Goal: Task Accomplishment & Management: Manage account settings

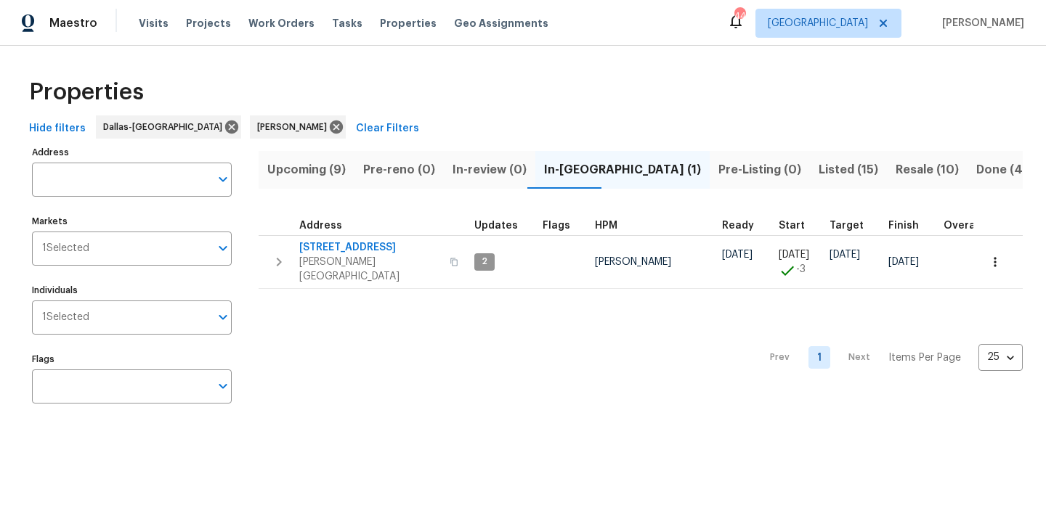
click at [896, 165] on span "Resale (10)" at bounding box center [927, 170] width 63 height 20
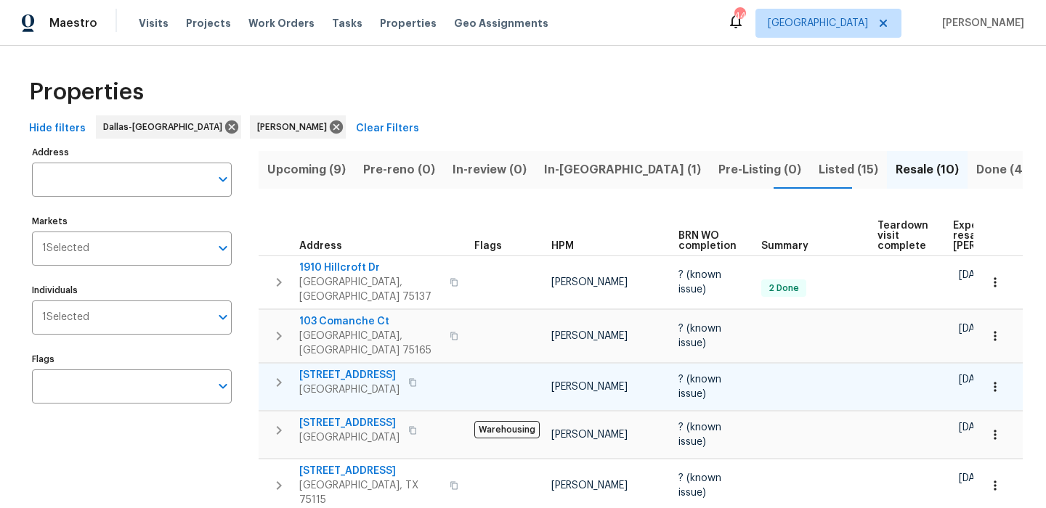
click at [330, 368] on span "[STREET_ADDRESS]" at bounding box center [349, 375] width 100 height 15
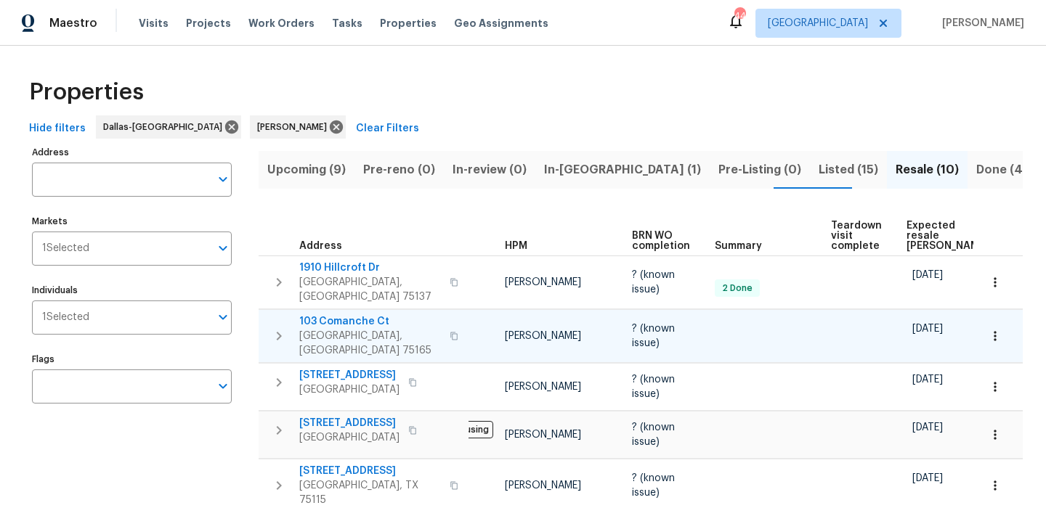
scroll to position [0, 48]
click at [915, 223] on span "Expected resale COE" at bounding box center [946, 236] width 82 height 31
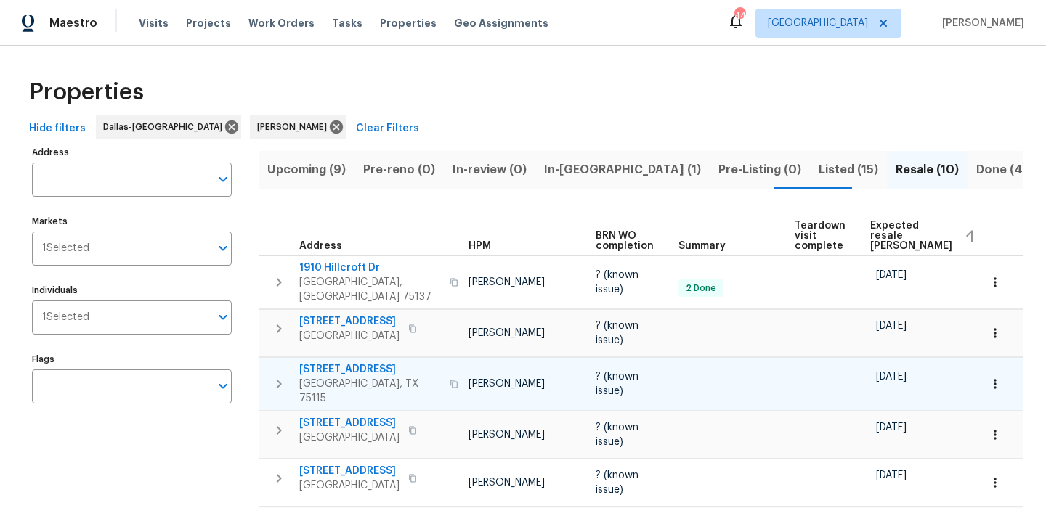
scroll to position [0, 84]
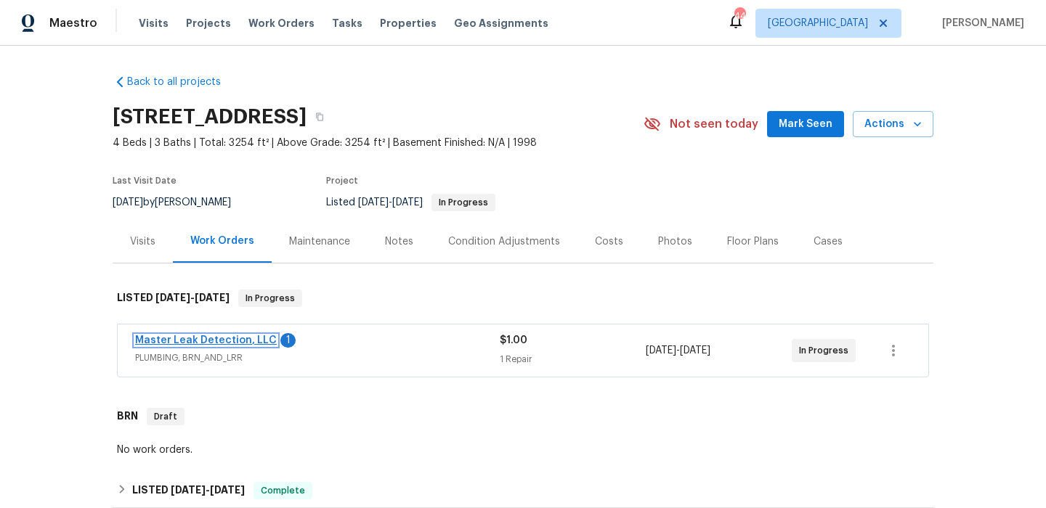
click at [230, 342] on link "Master Leak Detection, LLC" at bounding box center [206, 341] width 142 height 10
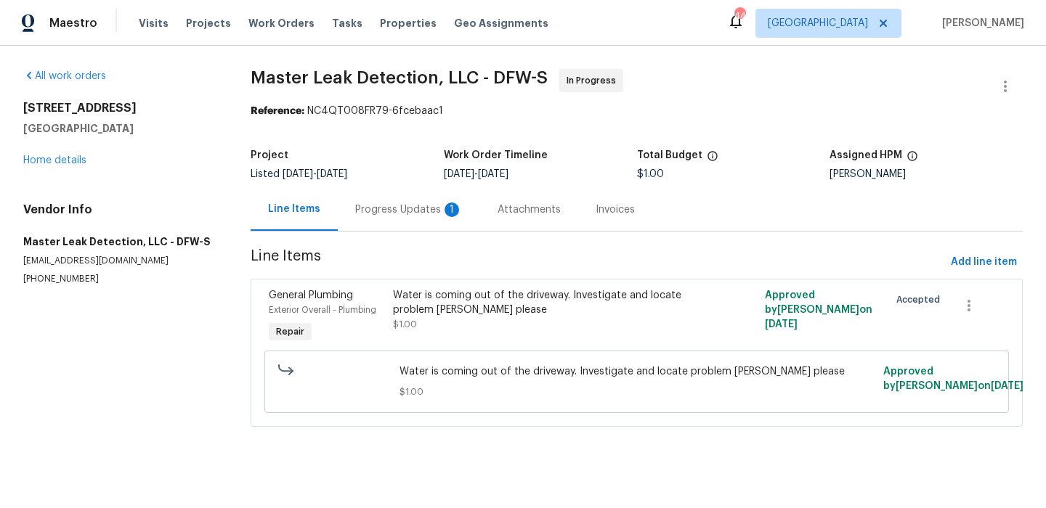
click at [368, 206] on div "Progress Updates 1" at bounding box center [409, 210] width 108 height 15
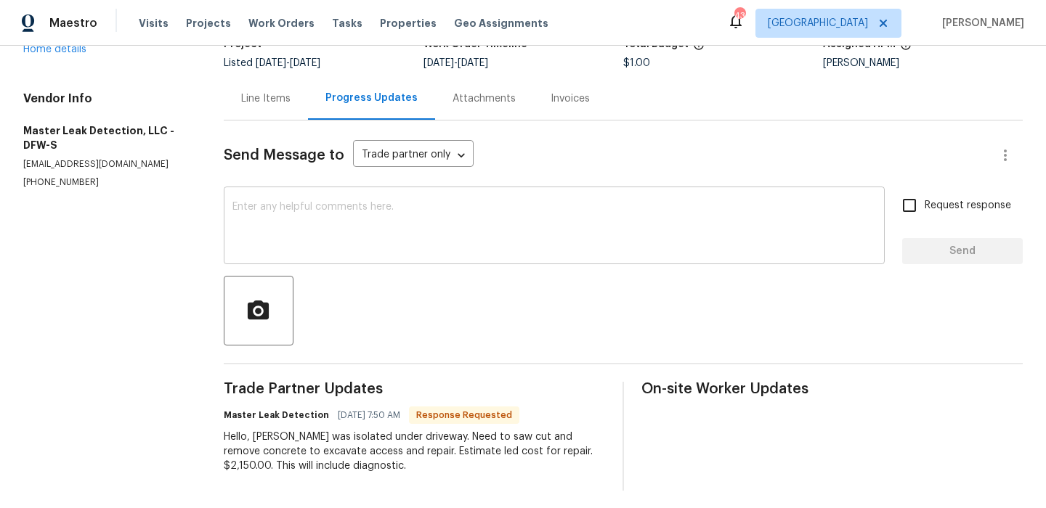
scroll to position [117, 0]
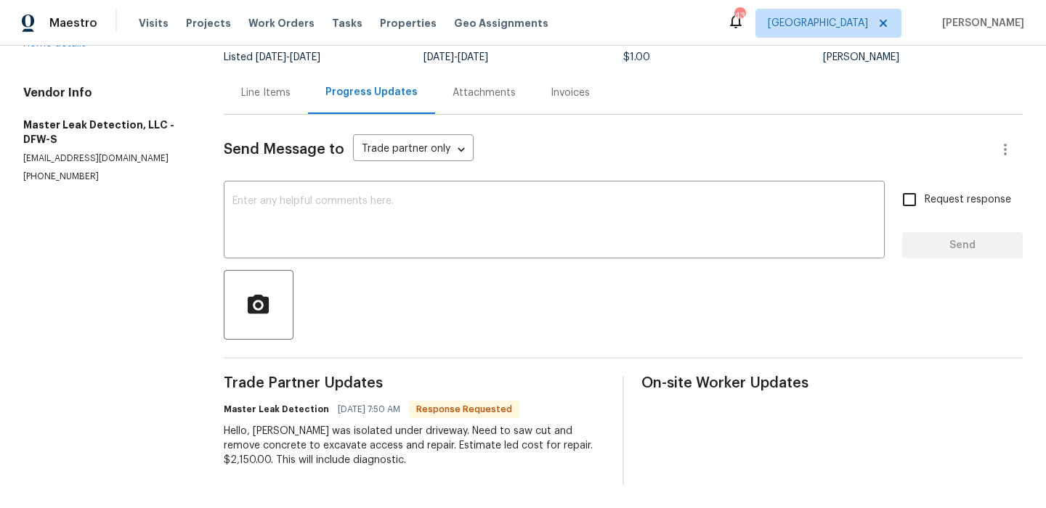
click at [267, 105] on div "Line Items" at bounding box center [266, 92] width 84 height 43
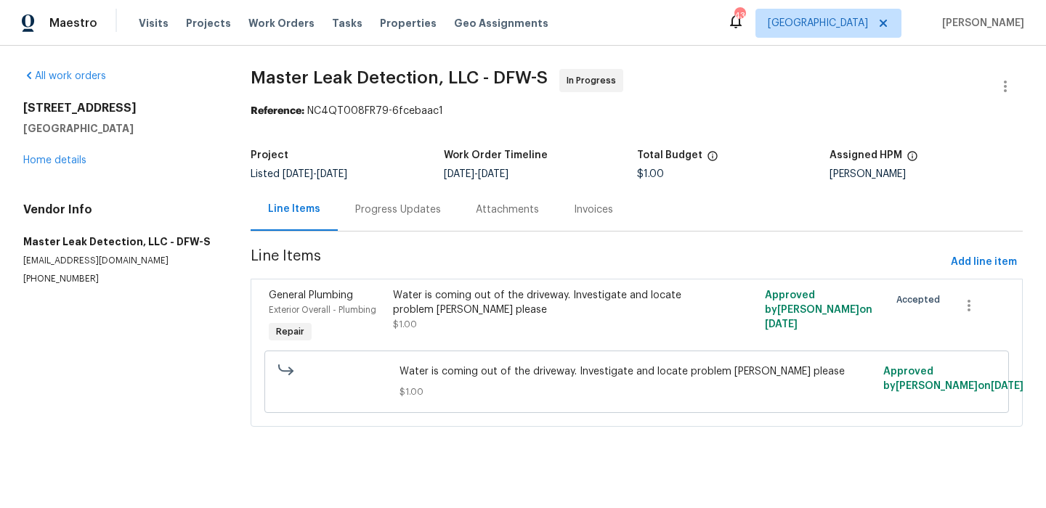
click at [434, 302] on div "Water is coming out of the driveway. Investigate and locate problem asap please" at bounding box center [543, 302] width 301 height 29
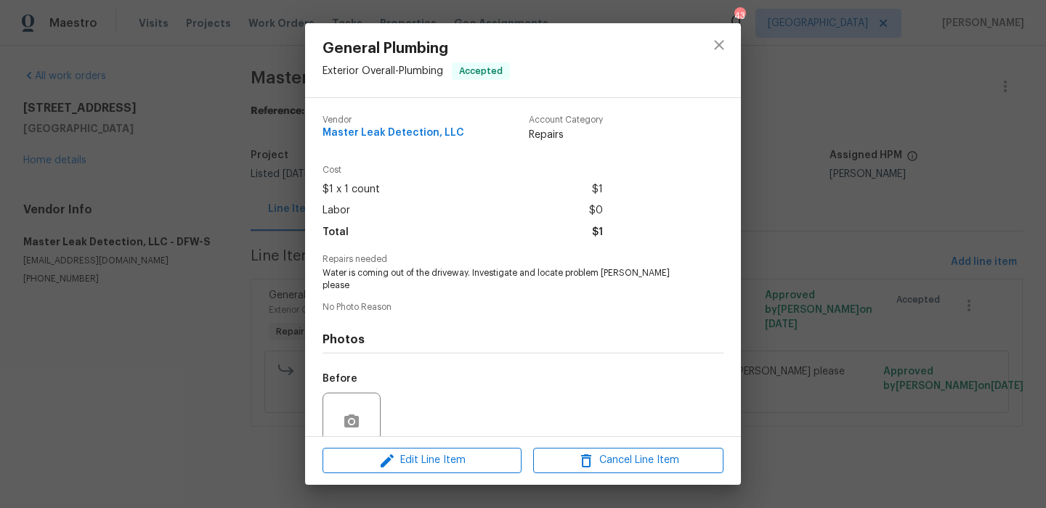
click at [442, 439] on div "Edit Line Item Cancel Line Item" at bounding box center [523, 461] width 436 height 49
click at [442, 460] on span "Edit Line Item" at bounding box center [422, 461] width 190 height 18
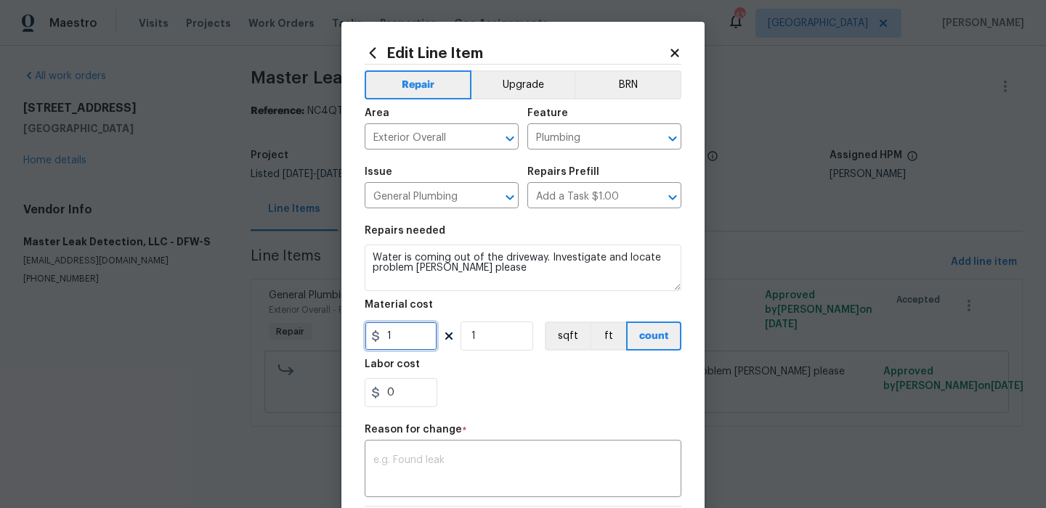
click at [400, 350] on input "1" at bounding box center [401, 336] width 73 height 29
type input "2150"
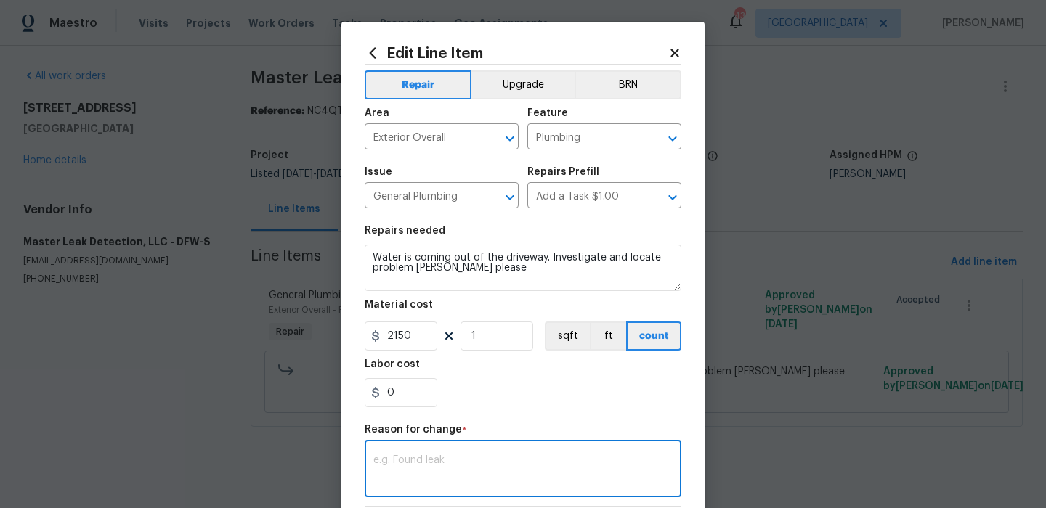
click at [510, 481] on textarea at bounding box center [522, 470] width 299 height 31
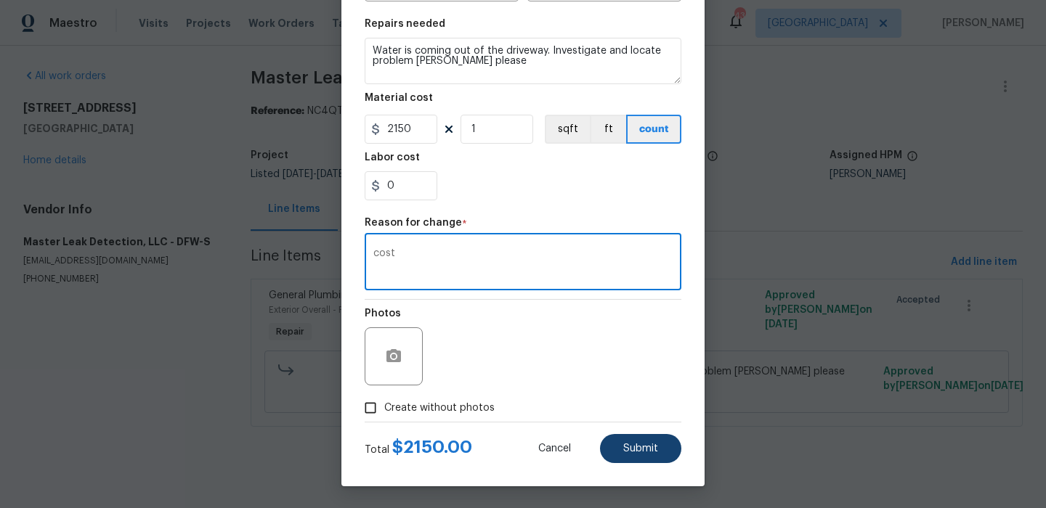
type textarea "cost"
click at [649, 448] on span "Submit" at bounding box center [640, 449] width 35 height 11
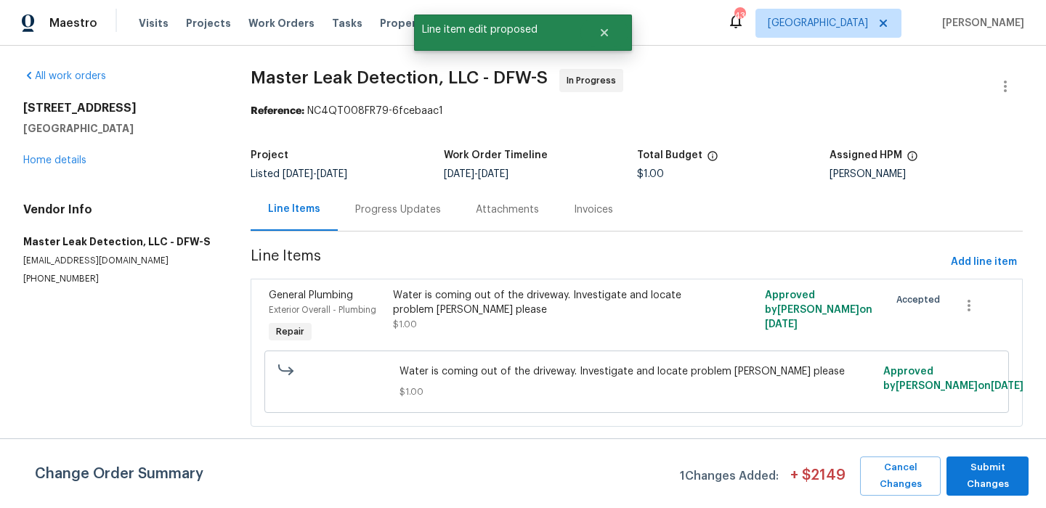
scroll to position [0, 0]
click at [992, 474] on span "Submit Changes" at bounding box center [988, 476] width 68 height 33
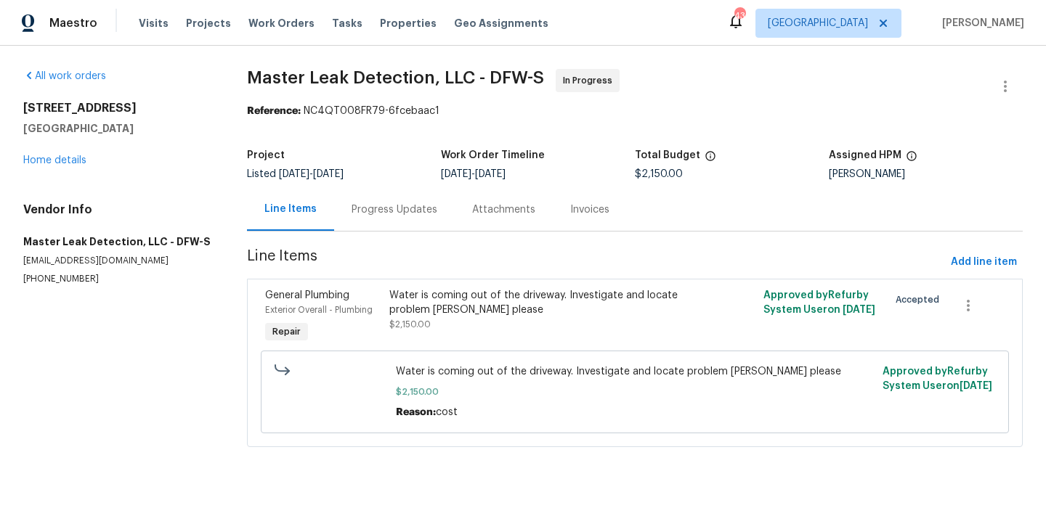
click at [351, 208] on div "Progress Updates" at bounding box center [394, 209] width 121 height 43
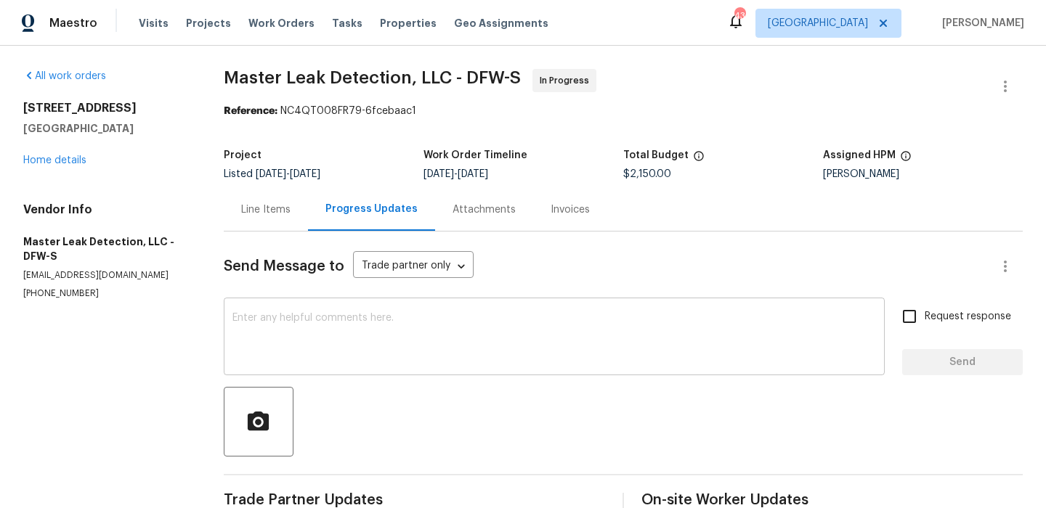
scroll to position [117, 0]
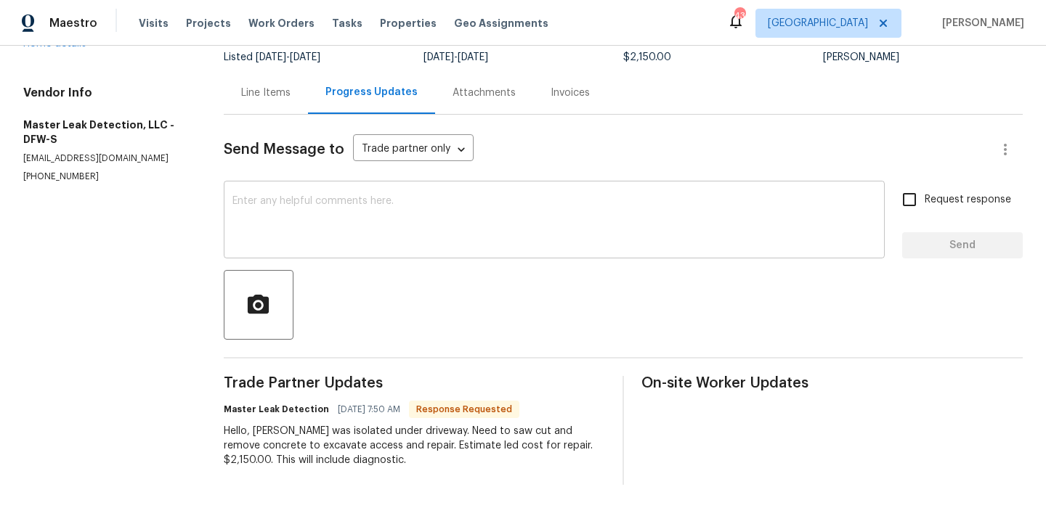
click at [395, 233] on textarea at bounding box center [554, 221] width 644 height 51
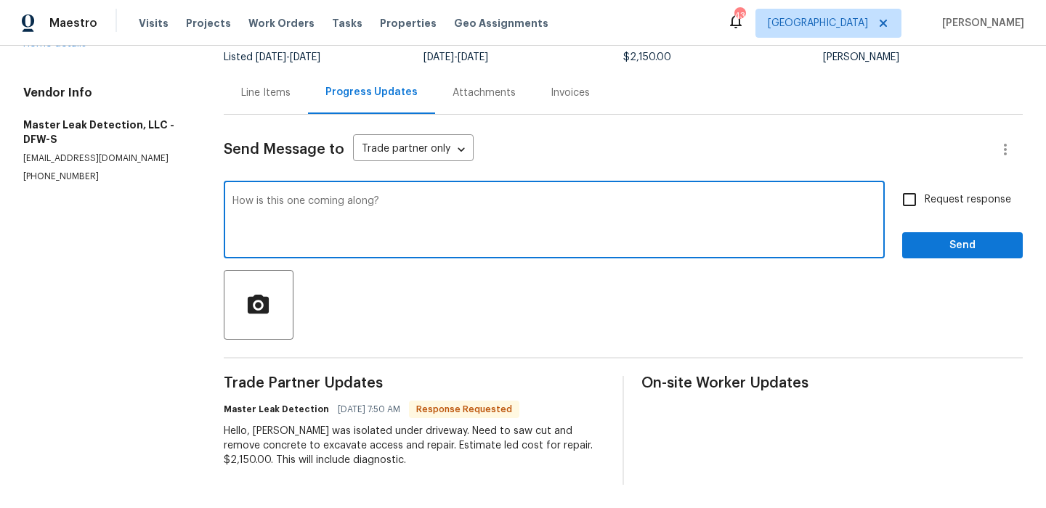
type textarea "How is this one coming along?"
click at [966, 190] on label "Request response" at bounding box center [952, 200] width 117 height 31
click at [925, 190] on input "Request response" at bounding box center [909, 200] width 31 height 31
checkbox input "true"
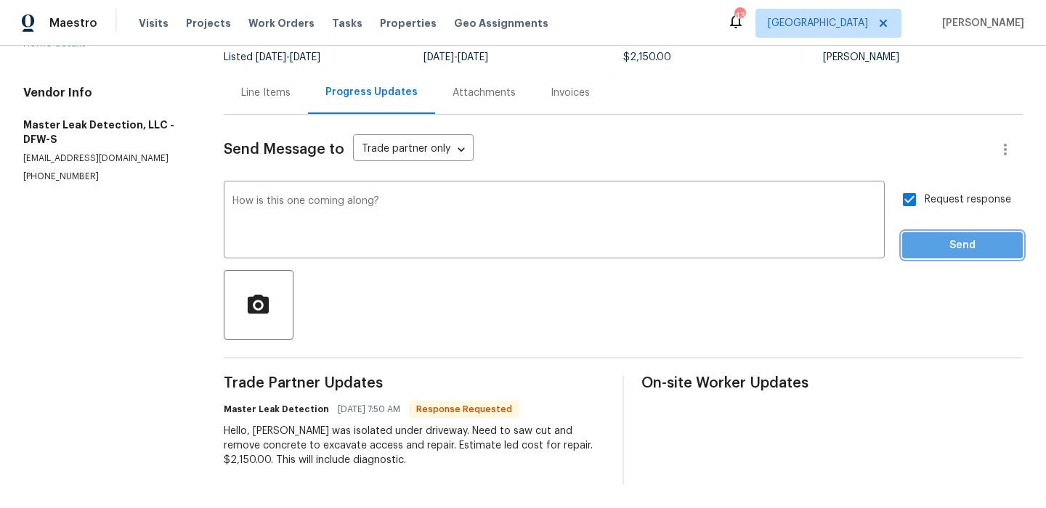
click at [953, 241] on span "Send" at bounding box center [962, 246] width 97 height 18
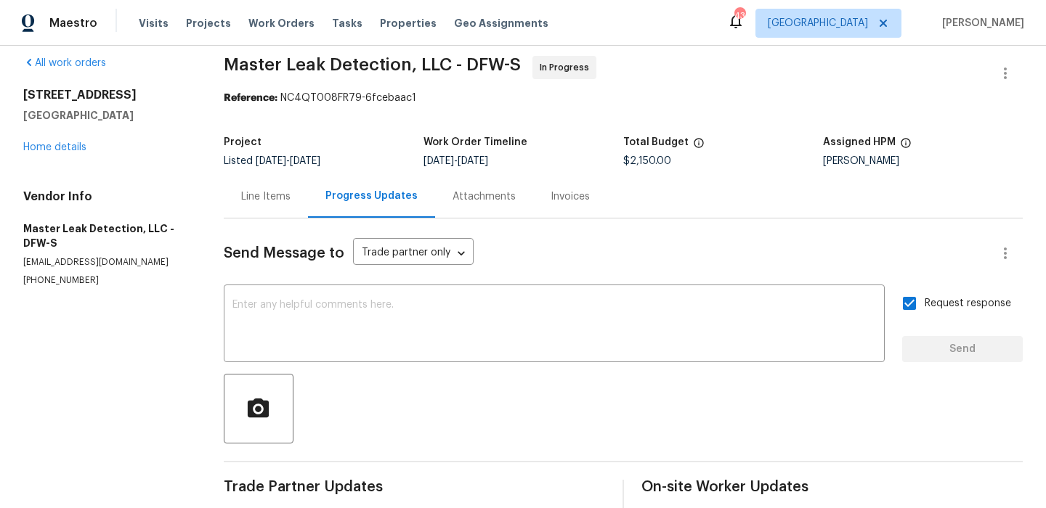
scroll to position [0, 0]
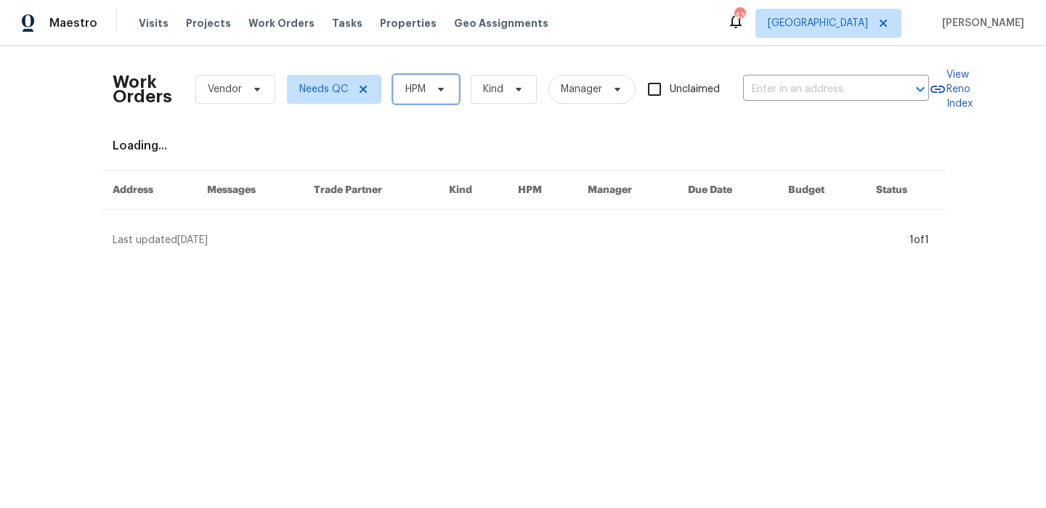
click at [440, 85] on icon at bounding box center [441, 90] width 12 height 12
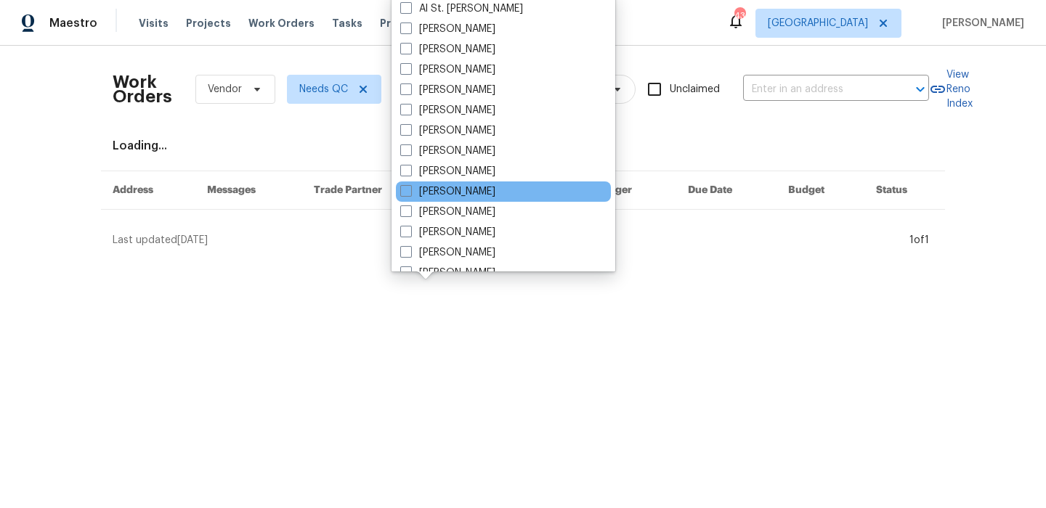
scroll to position [128, 0]
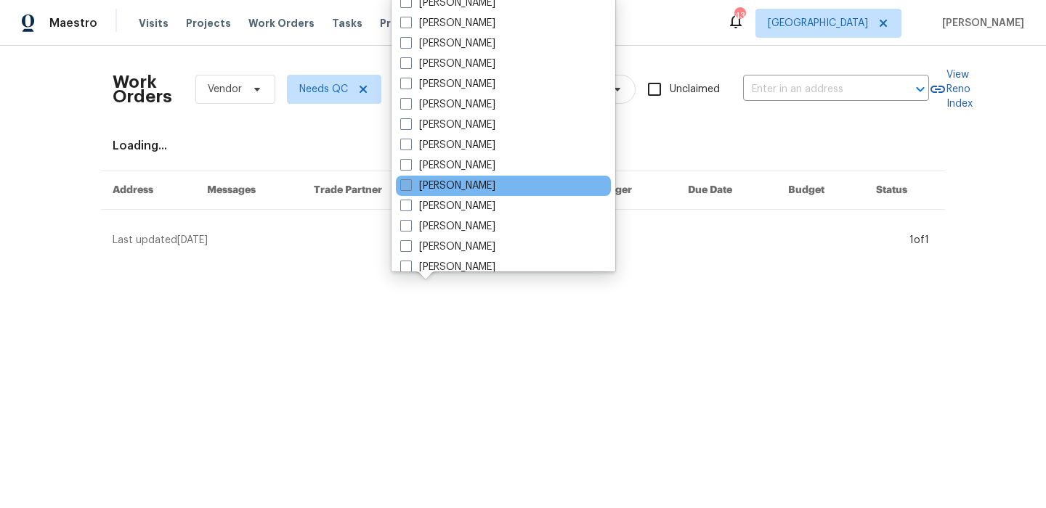
click at [495, 186] on label "[PERSON_NAME]" at bounding box center [447, 186] width 95 height 15
click at [410, 186] on input "[PERSON_NAME]" at bounding box center [404, 183] width 9 height 9
checkbox input "true"
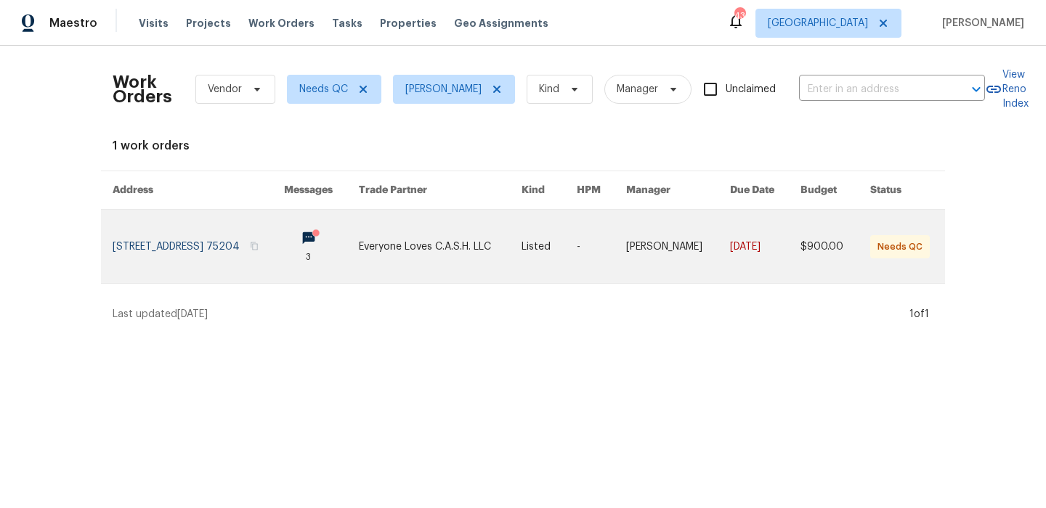
click at [190, 251] on link at bounding box center [198, 246] width 171 height 73
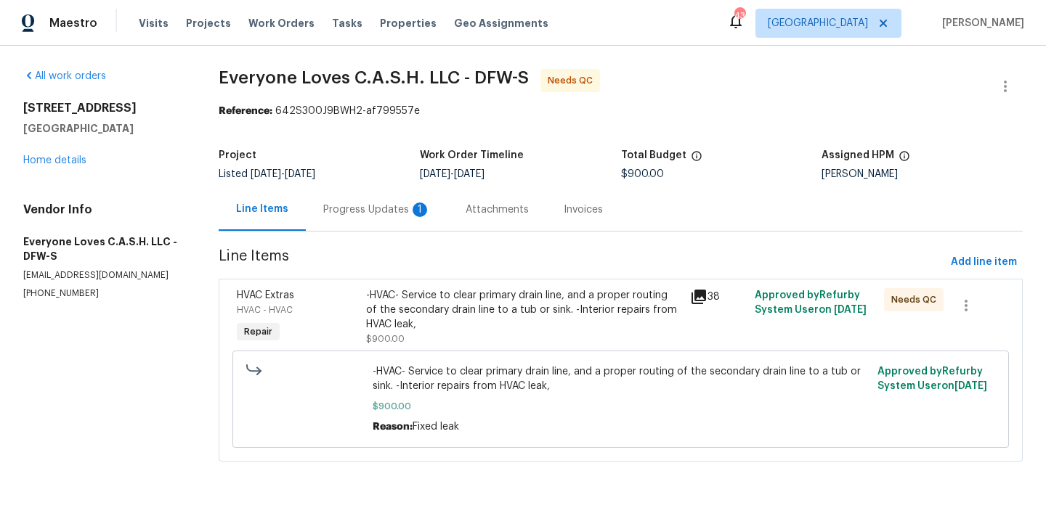
click at [395, 211] on div "Progress Updates 1" at bounding box center [377, 210] width 108 height 15
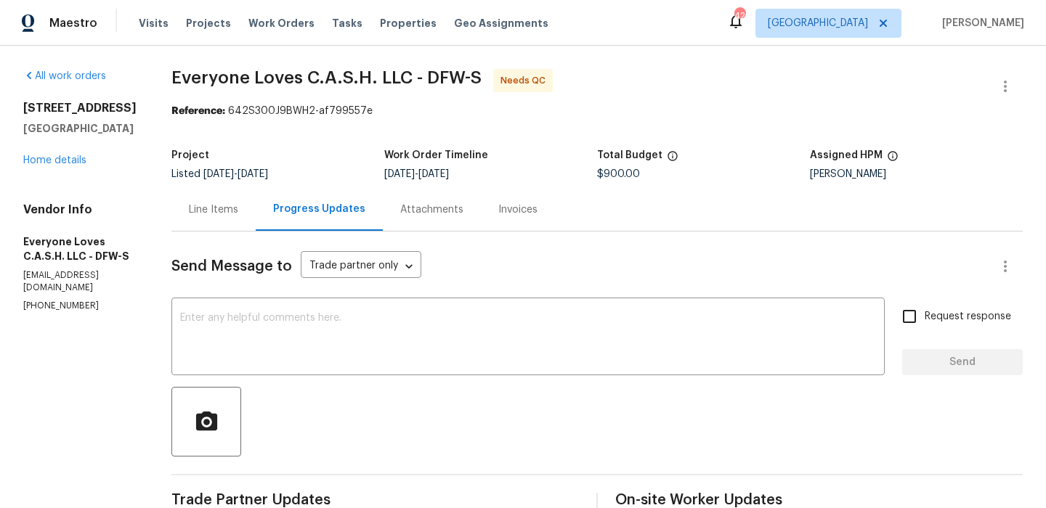
click at [251, 224] on div "Line Items" at bounding box center [213, 209] width 84 height 43
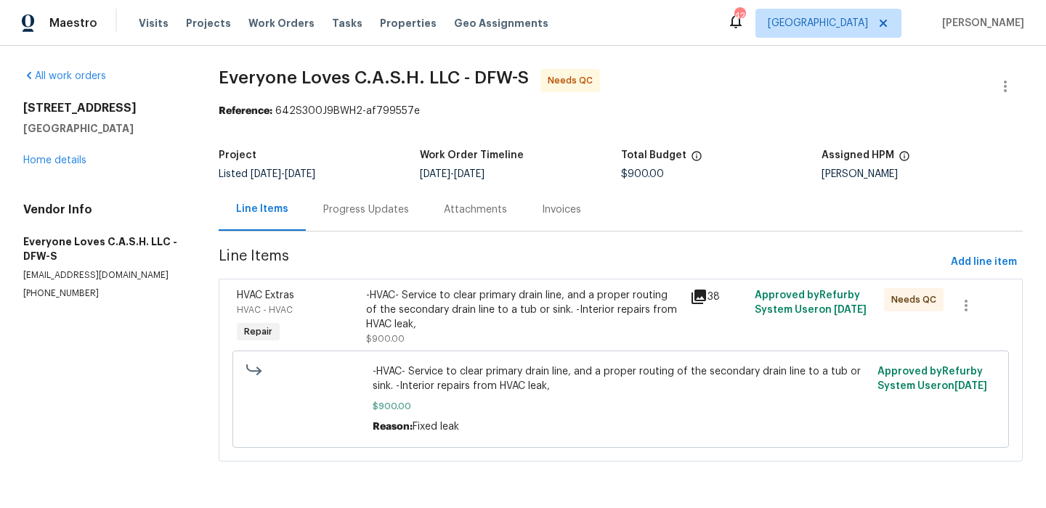
click at [439, 299] on div "-HVAC- Service to clear primary drain line, and a proper routing of the seconda…" at bounding box center [523, 310] width 315 height 44
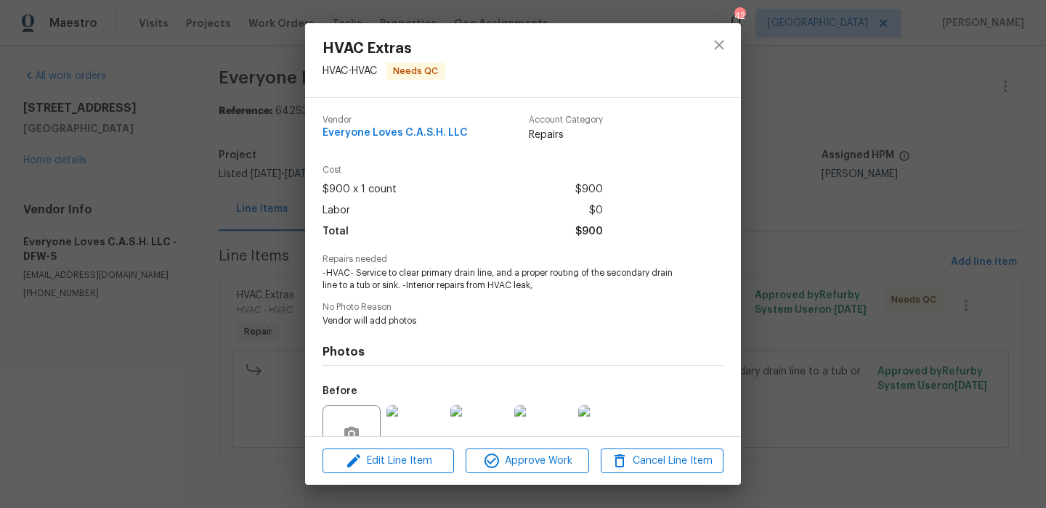
scroll to position [136, 0]
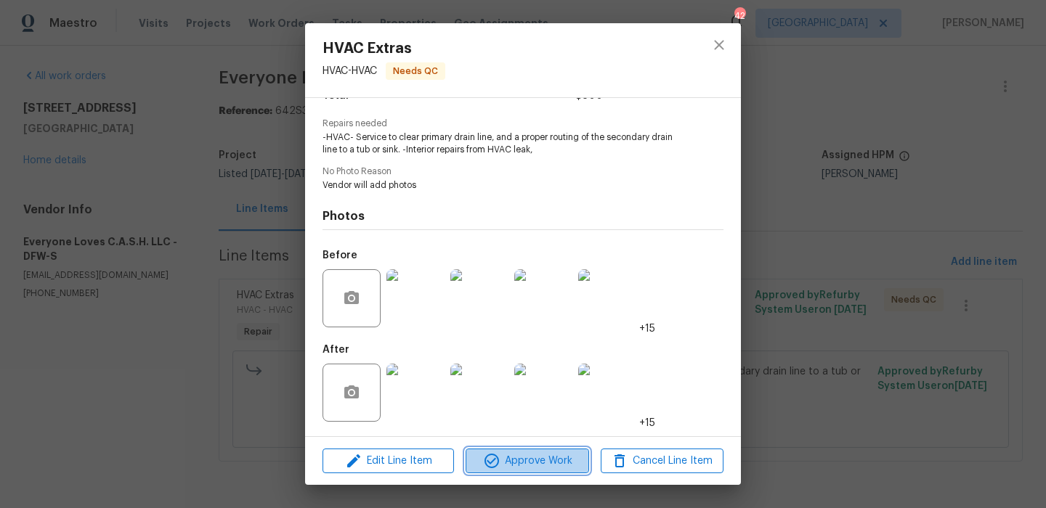
click at [500, 466] on span "Approve Work" at bounding box center [527, 462] width 114 height 18
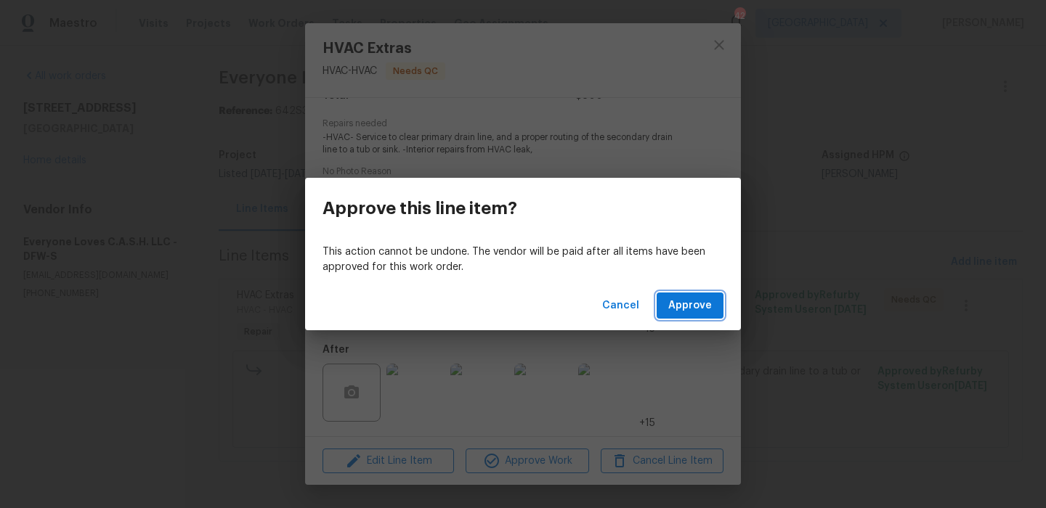
click at [682, 309] on span "Approve" at bounding box center [690, 306] width 44 height 18
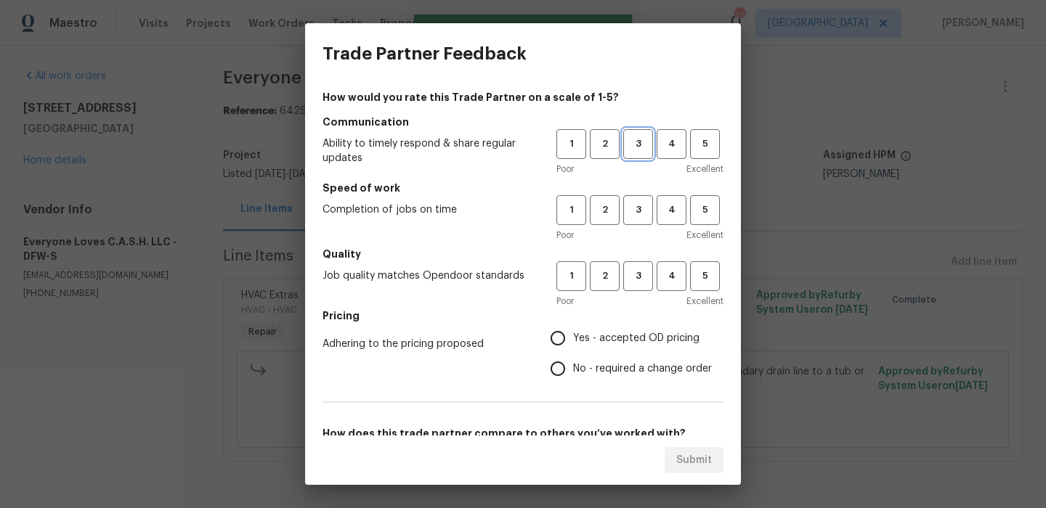
click at [647, 130] on button "3" at bounding box center [638, 144] width 30 height 30
click at [646, 196] on button "3" at bounding box center [638, 210] width 30 height 30
click at [639, 266] on button "3" at bounding box center [638, 276] width 30 height 30
click at [623, 335] on span "Yes - accepted OD pricing" at bounding box center [636, 338] width 126 height 15
click at [573, 335] on input "Yes - accepted OD pricing" at bounding box center [558, 338] width 31 height 31
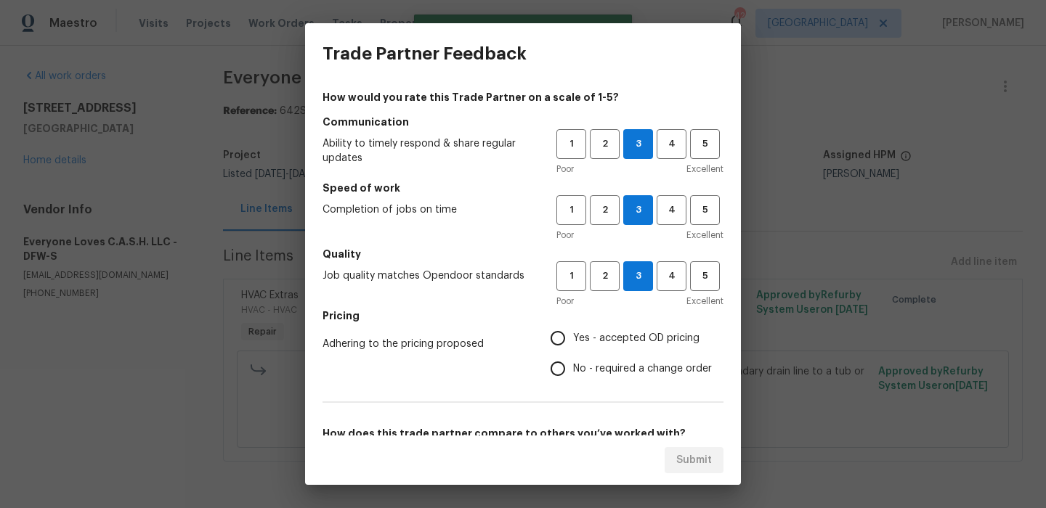
radio input "true"
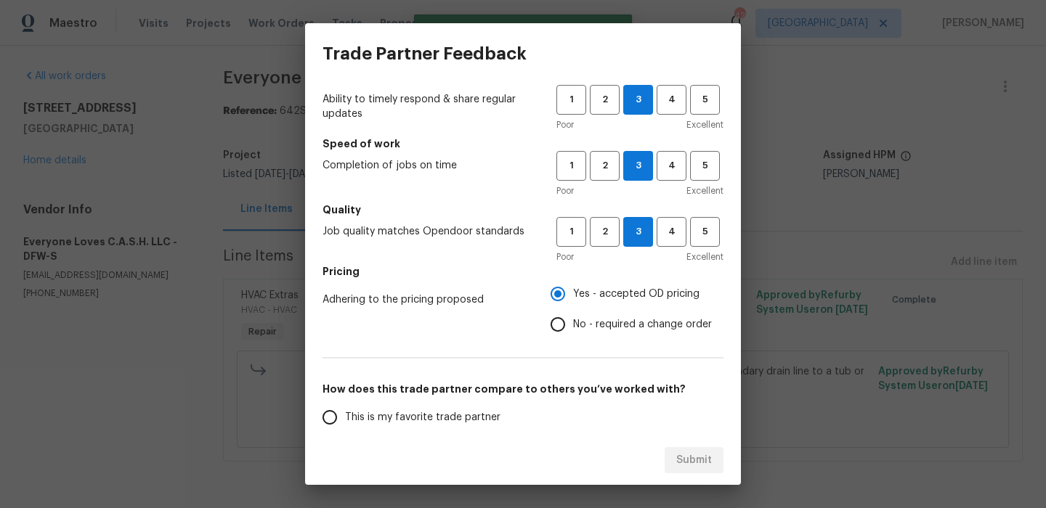
scroll to position [86, 0]
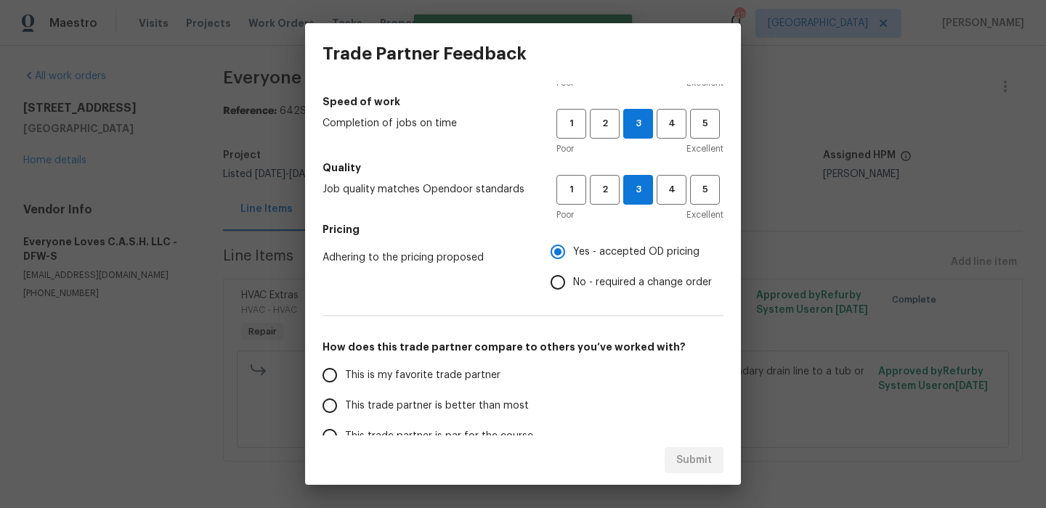
click at [468, 349] on h5 "How does this trade partner compare to others you’ve worked with?" at bounding box center [523, 347] width 401 height 15
click at [464, 407] on span "This trade partner is better than most" at bounding box center [437, 406] width 184 height 15
click at [345, 407] on input "This trade partner is better than most" at bounding box center [330, 406] width 31 height 31
radio input "false"
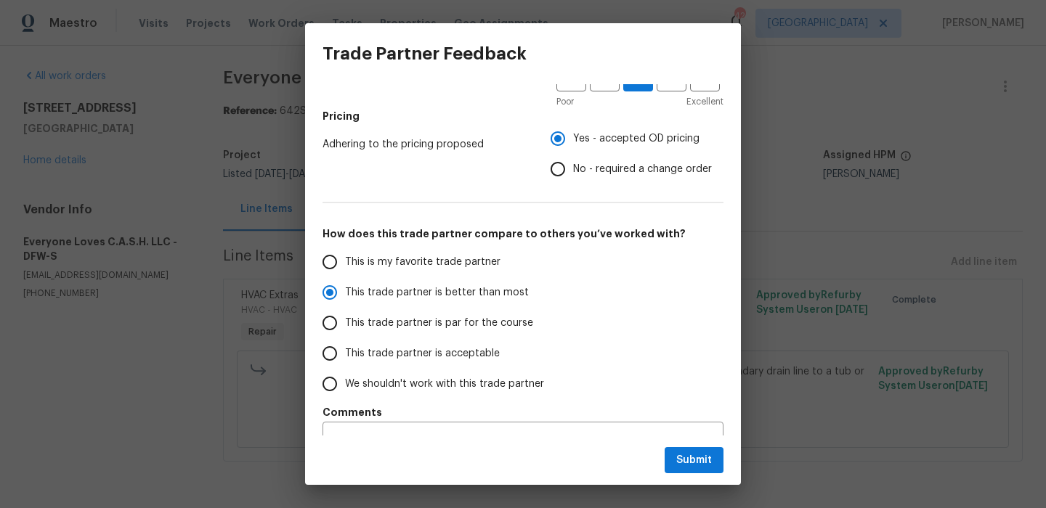
click at [511, 334] on label "This trade partner is par for the course" at bounding box center [430, 323] width 230 height 31
click at [345, 334] on input "This trade partner is par for the course" at bounding box center [330, 323] width 31 height 31
radio input "false"
click at [517, 293] on span "This trade partner is better than most" at bounding box center [437, 292] width 184 height 15
click at [345, 293] on input "This trade partner is better than most" at bounding box center [330, 292] width 31 height 31
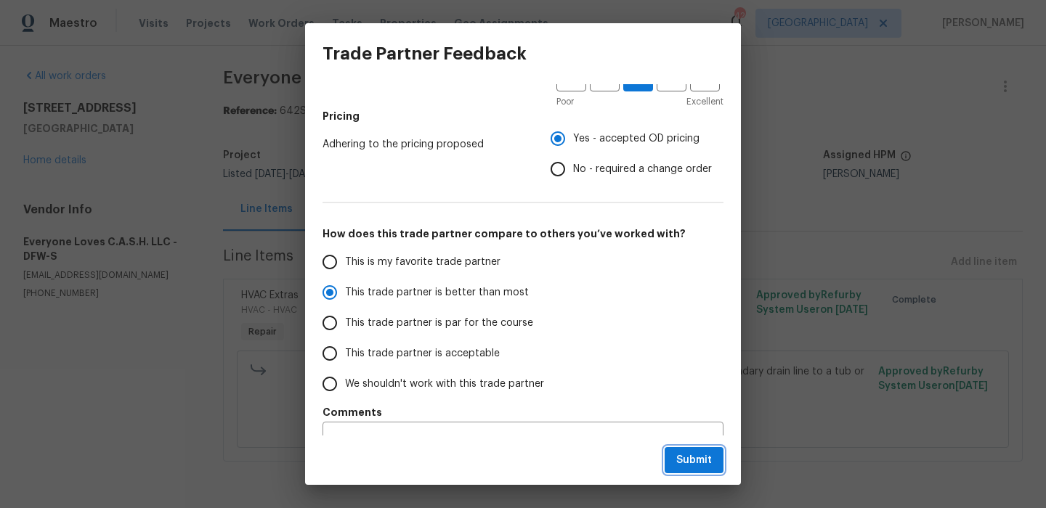
click at [688, 466] on span "Submit" at bounding box center [694, 461] width 36 height 18
radio input "true"
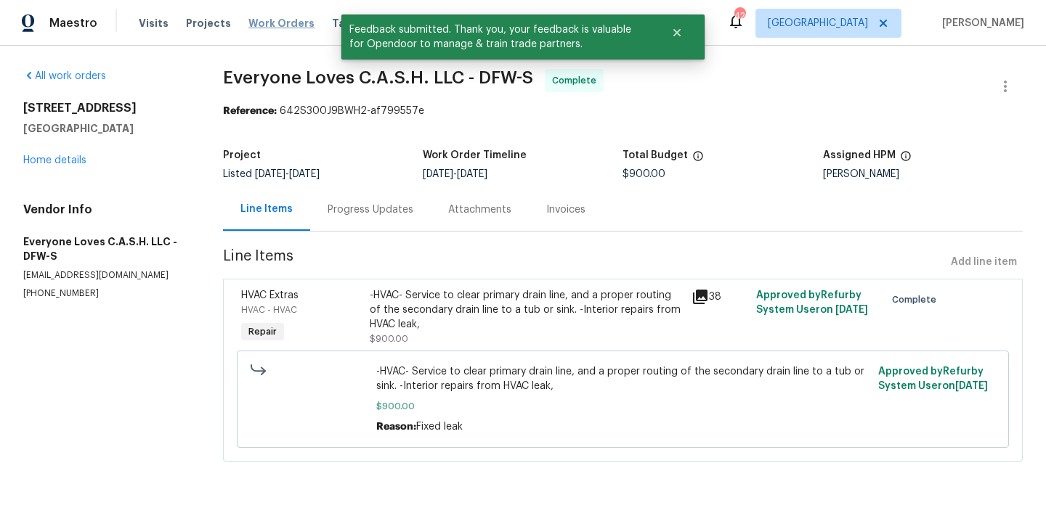
click at [270, 27] on span "Work Orders" at bounding box center [281, 23] width 66 height 15
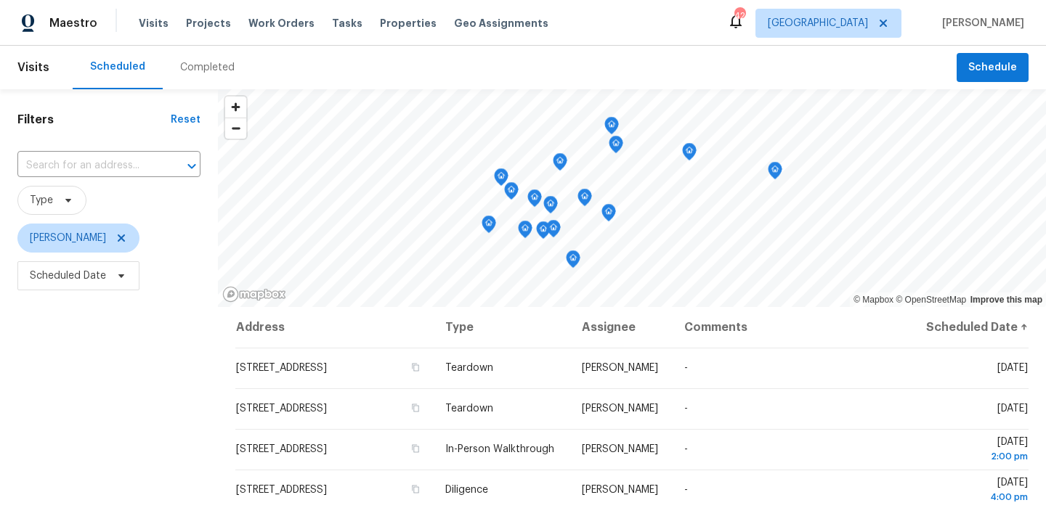
scroll to position [22, 0]
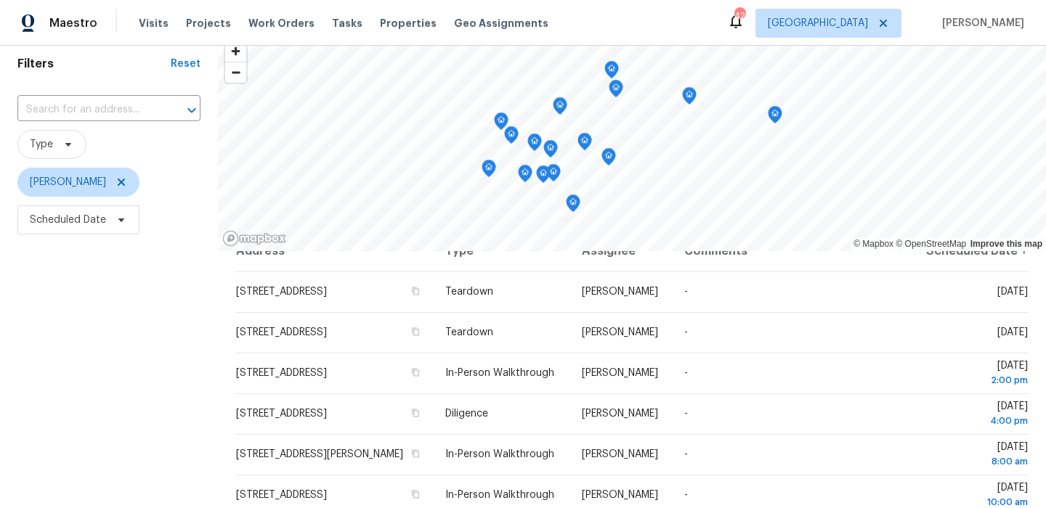
scroll to position [54, 0]
